Goal: Task Accomplishment & Management: Use online tool/utility

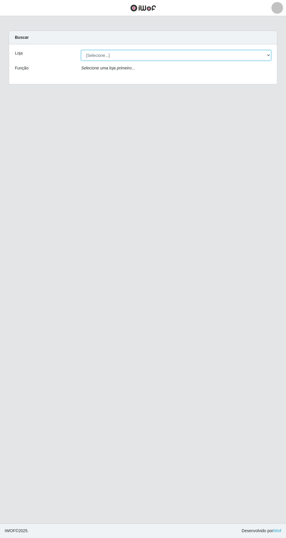
click at [107, 55] on select "[Selecione...] Extrabom - Loja 05 [GEOGRAPHIC_DATA]" at bounding box center [176, 55] width 190 height 10
select select "494"
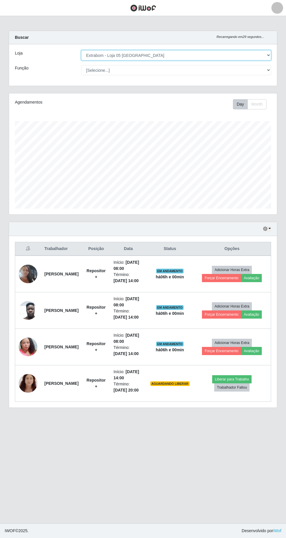
scroll to position [121, 268]
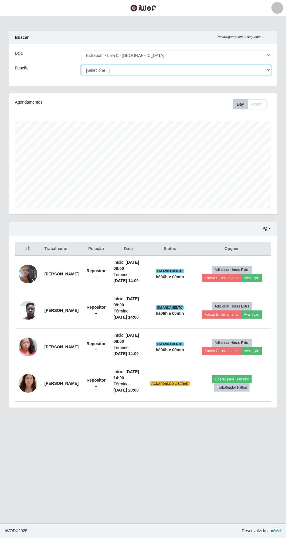
click at [120, 68] on select "[Selecione...] Repositor Repositor + Repositor ++" at bounding box center [176, 70] width 190 height 10
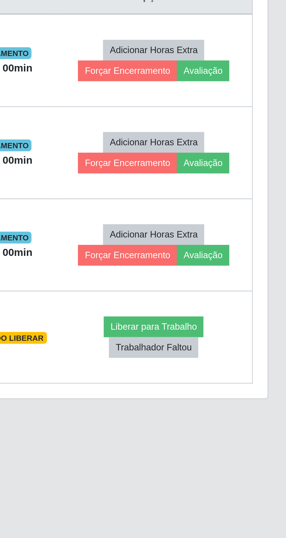
scroll to position [2, 0]
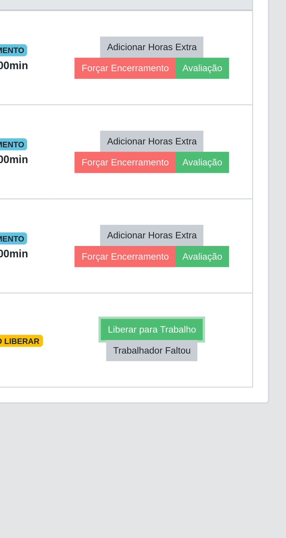
click at [247, 378] on button "Liberar para Trabalho" at bounding box center [231, 379] width 39 height 8
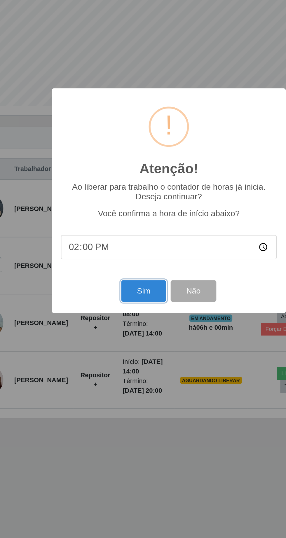
click at [126, 326] on button "Sim" at bounding box center [127, 327] width 28 height 14
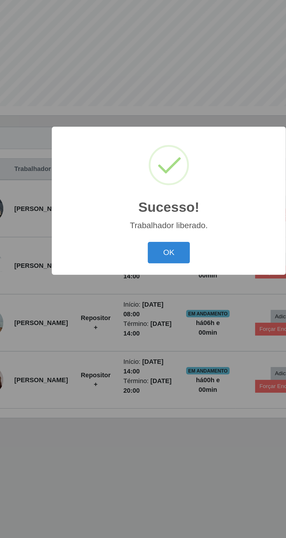
click at [146, 304] on button "OK" at bounding box center [143, 302] width 27 height 14
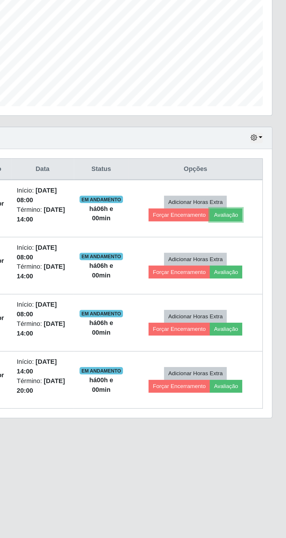
click at [258, 276] on button "Avaliação" at bounding box center [247, 278] width 21 height 8
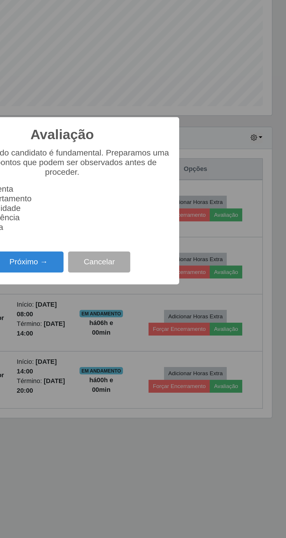
click at [123, 309] on button "Próximo →" at bounding box center [122, 309] width 44 height 14
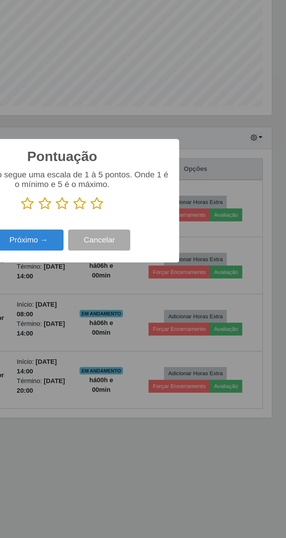
click at [168, 271] on icon at bounding box center [165, 271] width 8 height 9
click at [161, 275] on input "radio" at bounding box center [161, 275] width 0 height 0
click at [123, 293] on button "Próximo →" at bounding box center [122, 295] width 44 height 14
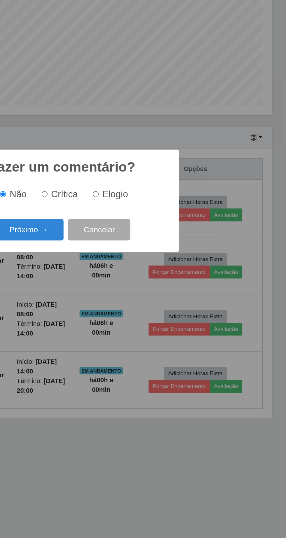
click at [166, 265] on input "Elogio" at bounding box center [165, 265] width 4 height 4
radio input "true"
click at [126, 288] on button "Próximo →" at bounding box center [122, 288] width 44 height 14
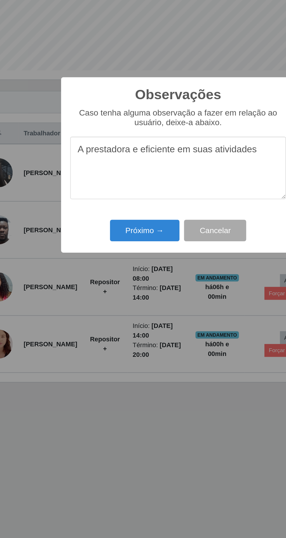
type textarea "A prestadora e eficiente em suas atividades"
click at [119, 313] on button "Próximo →" at bounding box center [122, 311] width 44 height 14
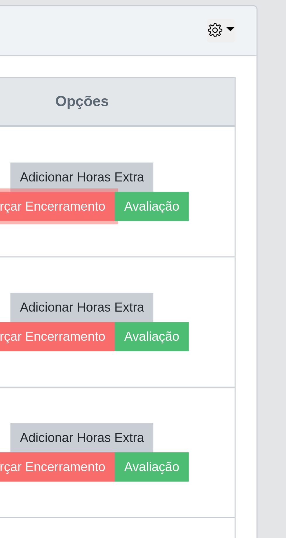
click at [225, 278] on button "Forçar Encerramento" at bounding box center [217, 278] width 39 height 8
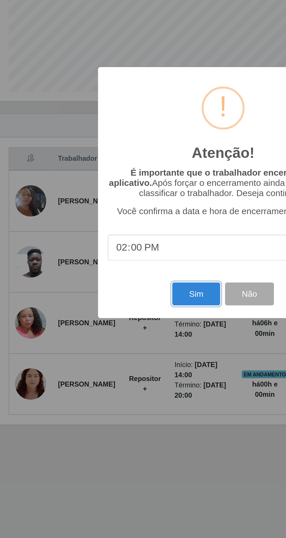
click at [127, 333] on button "Sim" at bounding box center [127, 330] width 28 height 14
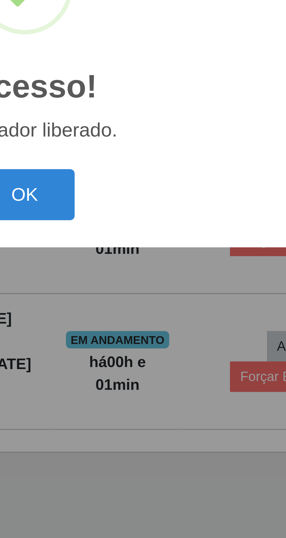
click at [151, 301] on button "OK" at bounding box center [143, 302] width 27 height 14
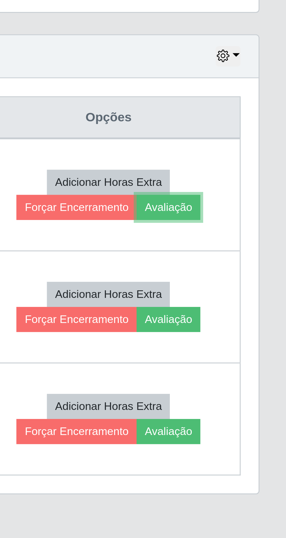
click at [258, 276] on button "Avaliação" at bounding box center [247, 278] width 21 height 8
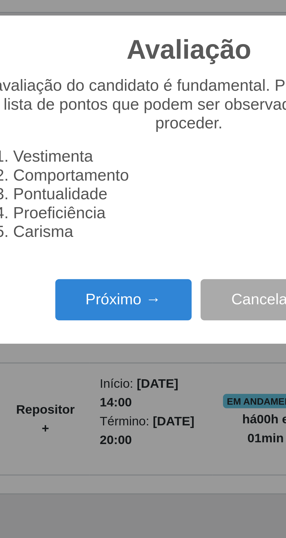
click at [118, 309] on button "Próximo →" at bounding box center [122, 309] width 44 height 14
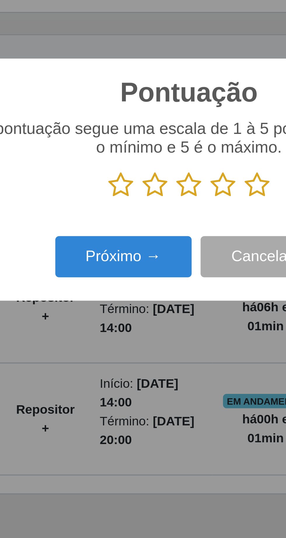
click at [168, 270] on icon at bounding box center [165, 271] width 8 height 9
click at [161, 275] on input "radio" at bounding box center [161, 275] width 0 height 0
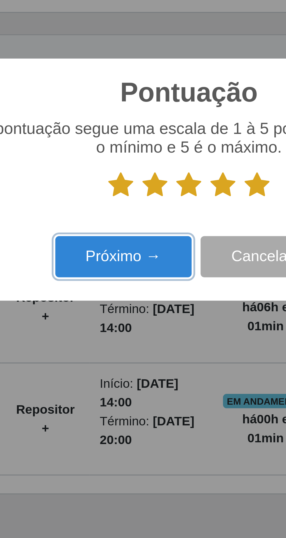
click at [130, 293] on button "Próximo →" at bounding box center [122, 295] width 44 height 14
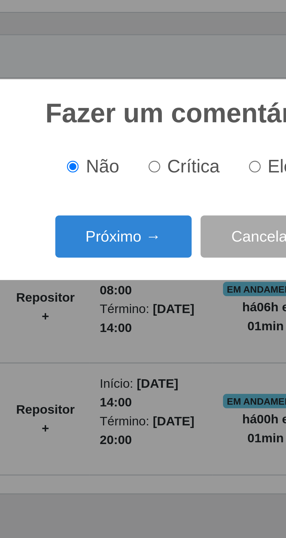
click at [166, 265] on input "Elogio" at bounding box center [165, 265] width 4 height 4
radio input "true"
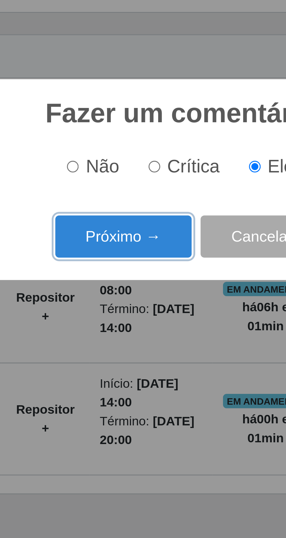
click at [129, 289] on button "Próximo →" at bounding box center [122, 288] width 44 height 14
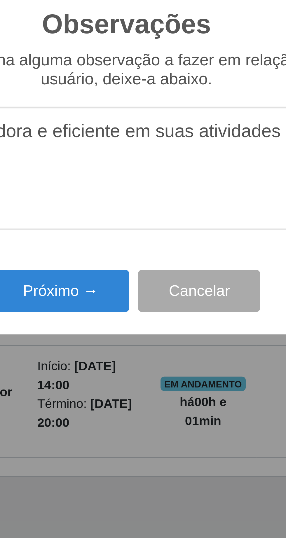
type textarea "A prestadora e eficiente em suas atividades"
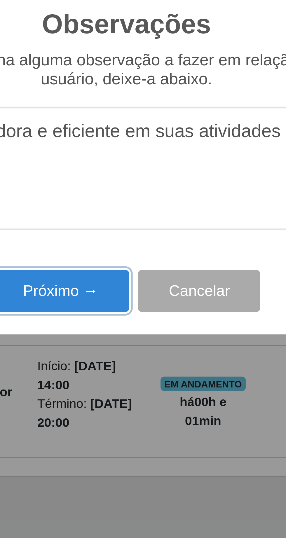
click at [127, 313] on button "Próximo →" at bounding box center [122, 311] width 44 height 14
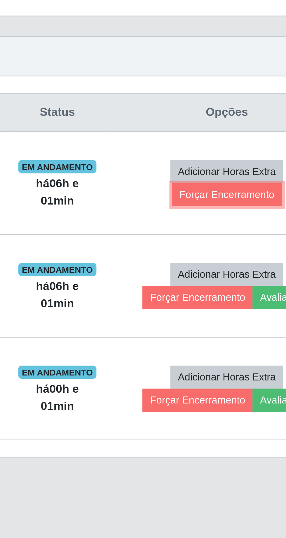
click at [226, 278] on button "Forçar Encerramento" at bounding box center [228, 278] width 39 height 8
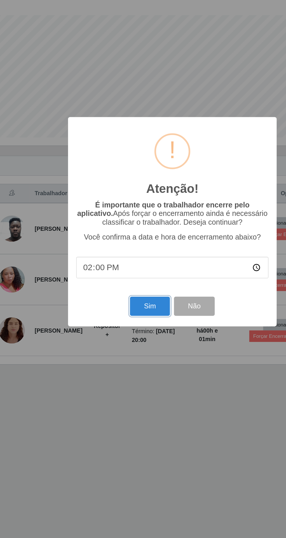
click at [119, 331] on button "Sim" at bounding box center [127, 330] width 28 height 14
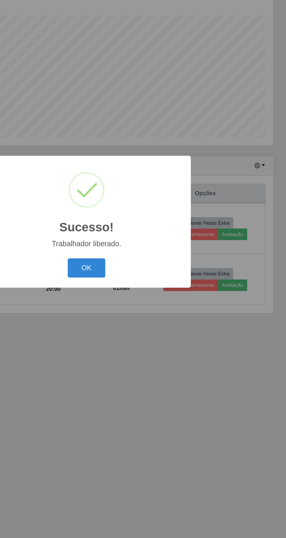
click at [148, 307] on button "OK" at bounding box center [143, 302] width 27 height 14
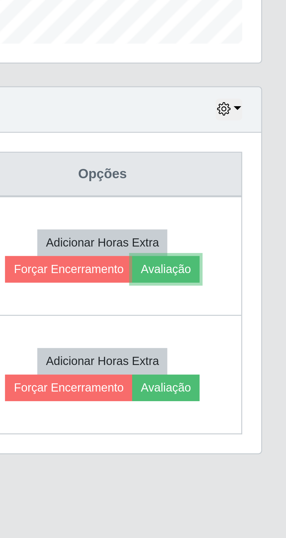
click at [258, 277] on button "Avaliação" at bounding box center [247, 278] width 21 height 8
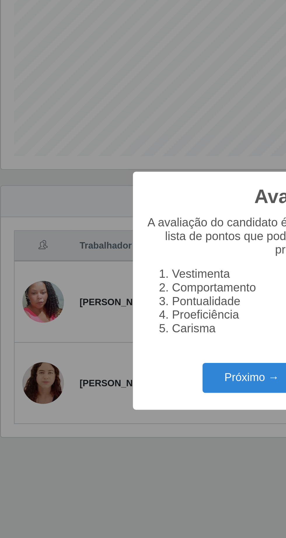
click at [116, 309] on button "Próximo →" at bounding box center [122, 309] width 44 height 14
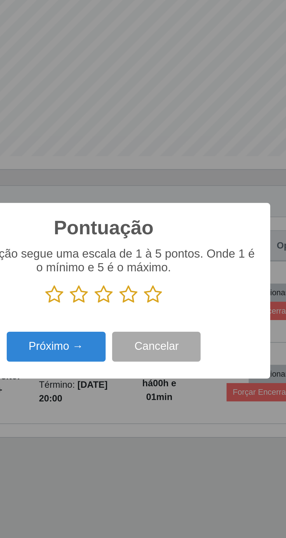
click at [167, 269] on icon at bounding box center [165, 271] width 8 height 9
click at [161, 275] on input "radio" at bounding box center [161, 275] width 0 height 0
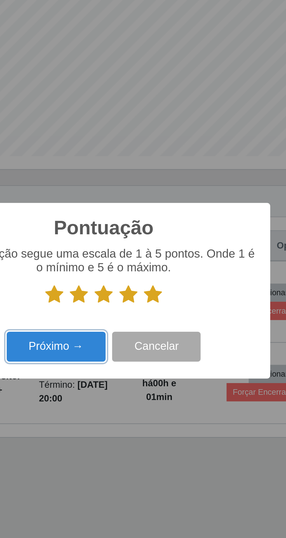
click at [125, 294] on button "Próximo →" at bounding box center [122, 295] width 44 height 14
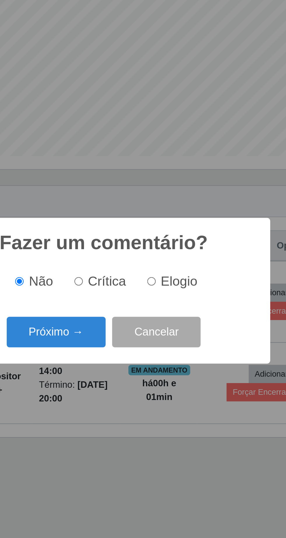
click at [166, 265] on input "Elogio" at bounding box center [165, 265] width 4 height 4
radio input "true"
click at [128, 290] on button "Próximo →" at bounding box center [122, 288] width 44 height 14
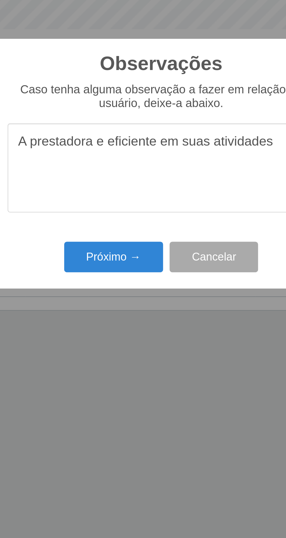
type textarea "A prestadora e eficiente em suas atividades"
click at [122, 310] on button "Próximo →" at bounding box center [122, 311] width 44 height 14
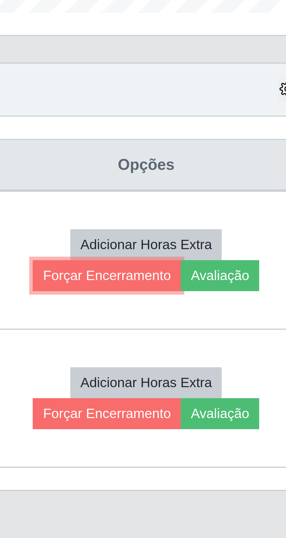
click at [217, 278] on button "Forçar Encerramento" at bounding box center [217, 278] width 39 height 8
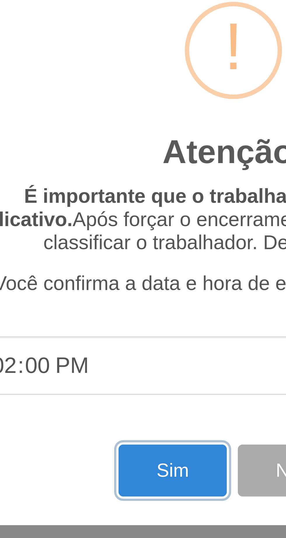
click at [124, 332] on button "Sim" at bounding box center [127, 330] width 28 height 14
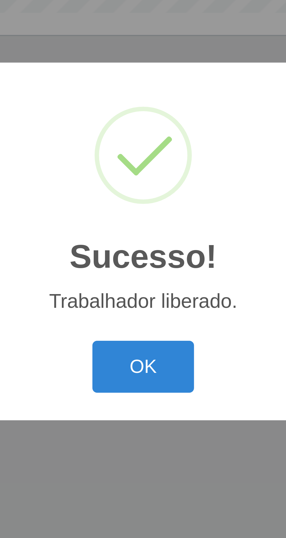
click at [147, 302] on button "OK" at bounding box center [143, 302] width 27 height 14
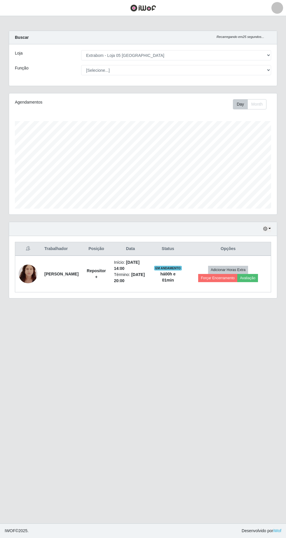
scroll to position [0, 0]
